Goal: Information Seeking & Learning: Learn about a topic

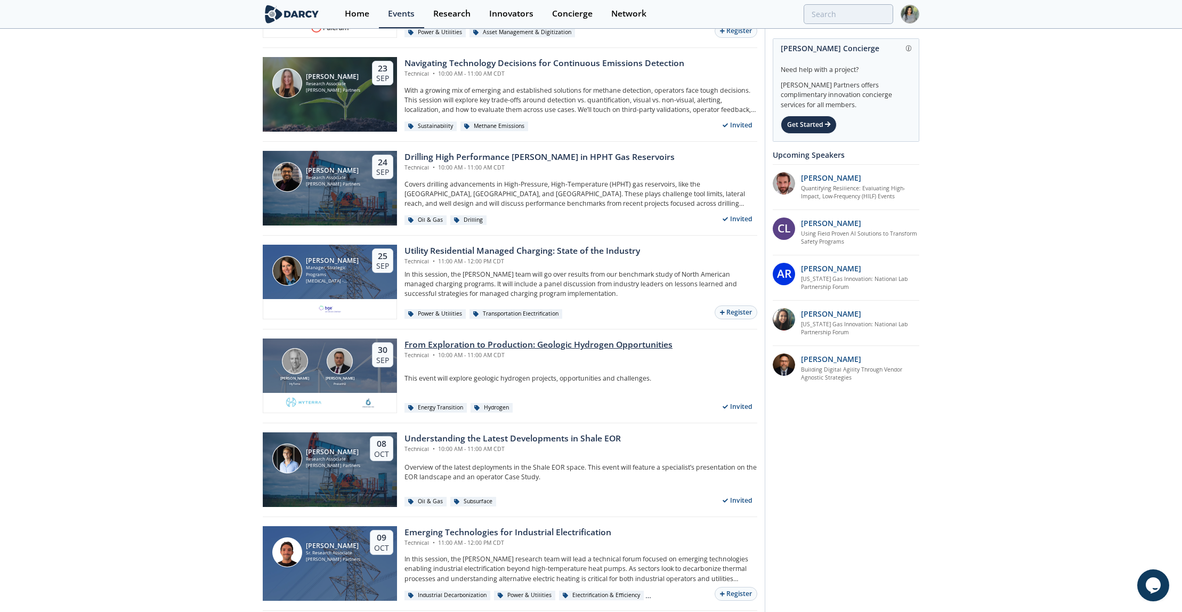
scroll to position [956, 0]
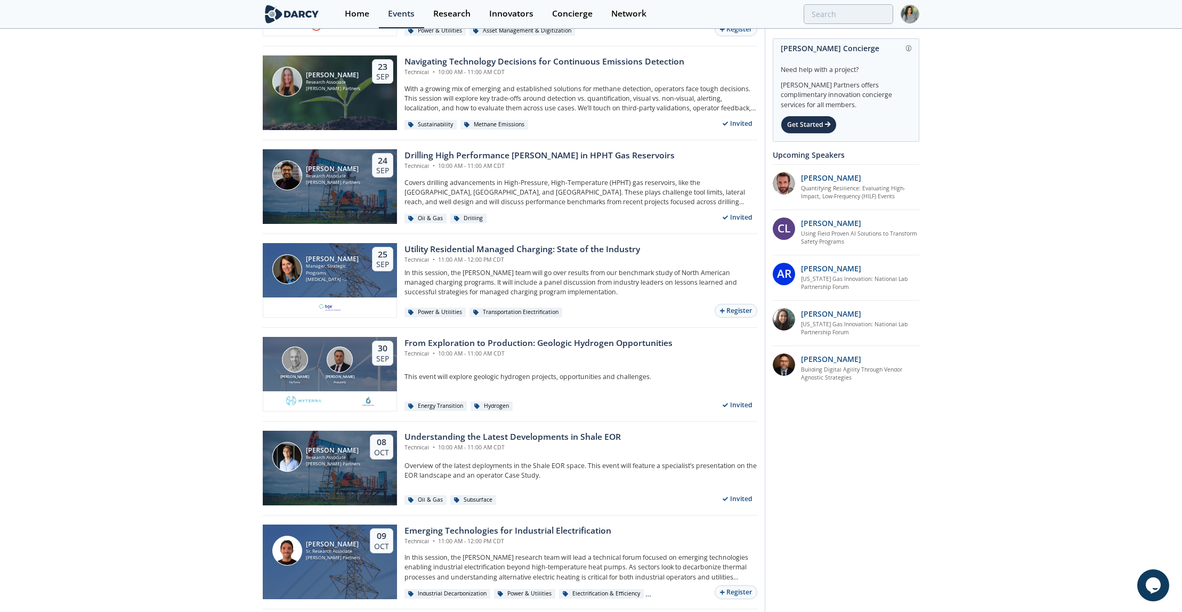
drag, startPoint x: 479, startPoint y: 436, endPoint x: 832, endPoint y: 503, distance: 359.1
click at [832, 503] on div "[PERSON_NAME] Concierge Need help with a project? [PERSON_NAME] Partners offers…" at bounding box center [842, 282] width 155 height 2396
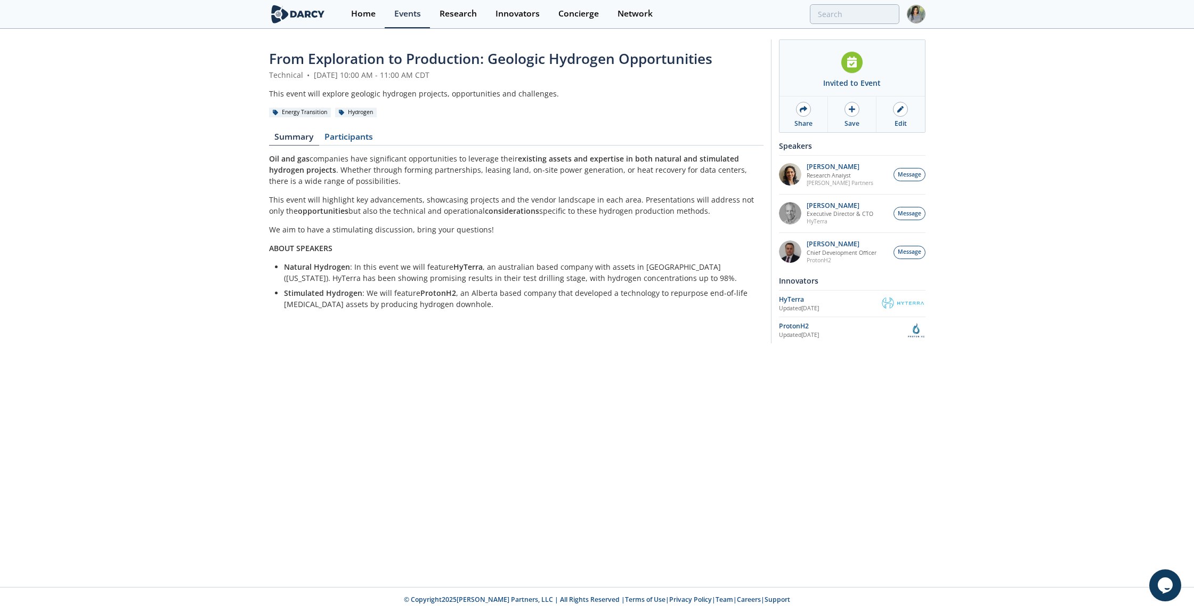
click at [333, 55] on span "From Exploration to Production: Geologic Hydrogen Opportunities" at bounding box center [490, 58] width 443 height 19
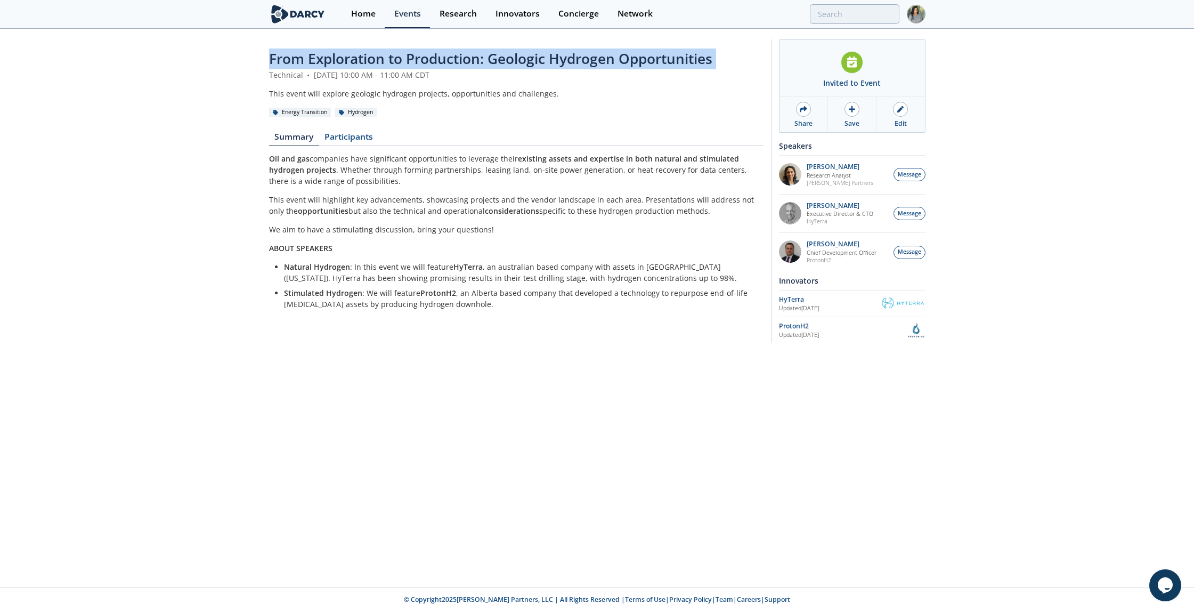
click at [333, 55] on span "From Exploration to Production: Geologic Hydrogen Opportunities" at bounding box center [490, 58] width 443 height 19
copy header "From Exploration to Production: Geologic Hydrogen Opportunities"
